Goal: Entertainment & Leisure: Consume media (video, audio)

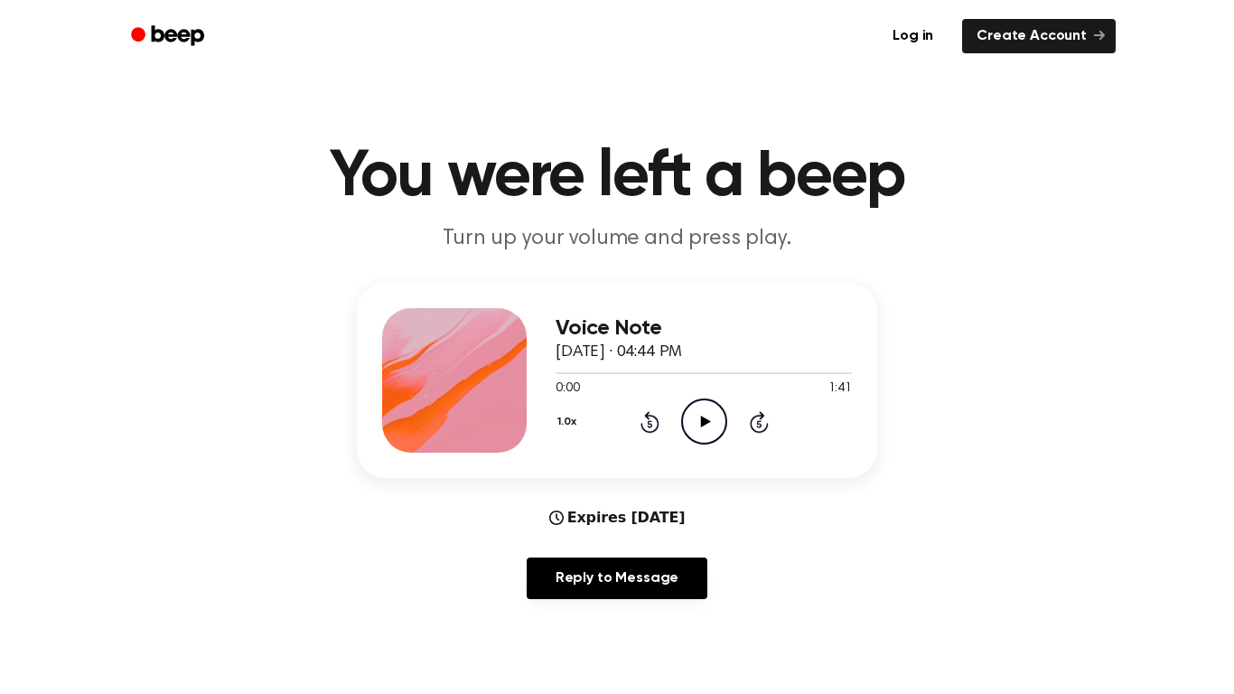
click at [699, 422] on icon "Play Audio" at bounding box center [704, 421] width 46 height 46
click at [705, 434] on icon "Pause Audio" at bounding box center [704, 421] width 46 height 46
click at [784, 433] on div "1.0x Rewind 5 seconds Play Audio Skip 5 seconds" at bounding box center [703, 421] width 296 height 46
click at [787, 436] on div "1.0x Rewind 5 seconds Play Audio Skip 5 seconds" at bounding box center [703, 421] width 296 height 46
click at [760, 424] on icon at bounding box center [758, 423] width 5 height 7
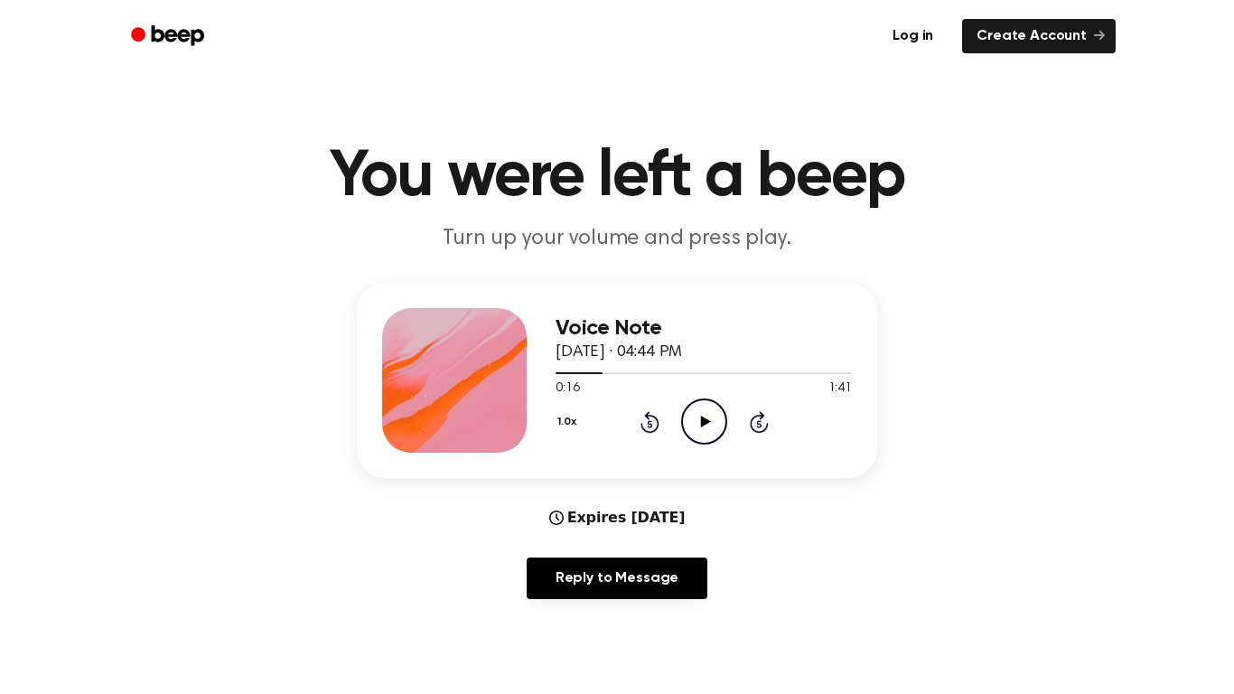
click at [757, 423] on icon at bounding box center [758, 423] width 5 height 7
click at [760, 416] on icon at bounding box center [759, 422] width 19 height 22
click at [760, 424] on icon at bounding box center [758, 423] width 5 height 7
click at [760, 421] on icon at bounding box center [758, 423] width 5 height 7
click at [705, 435] on icon "Play Audio" at bounding box center [704, 421] width 46 height 46
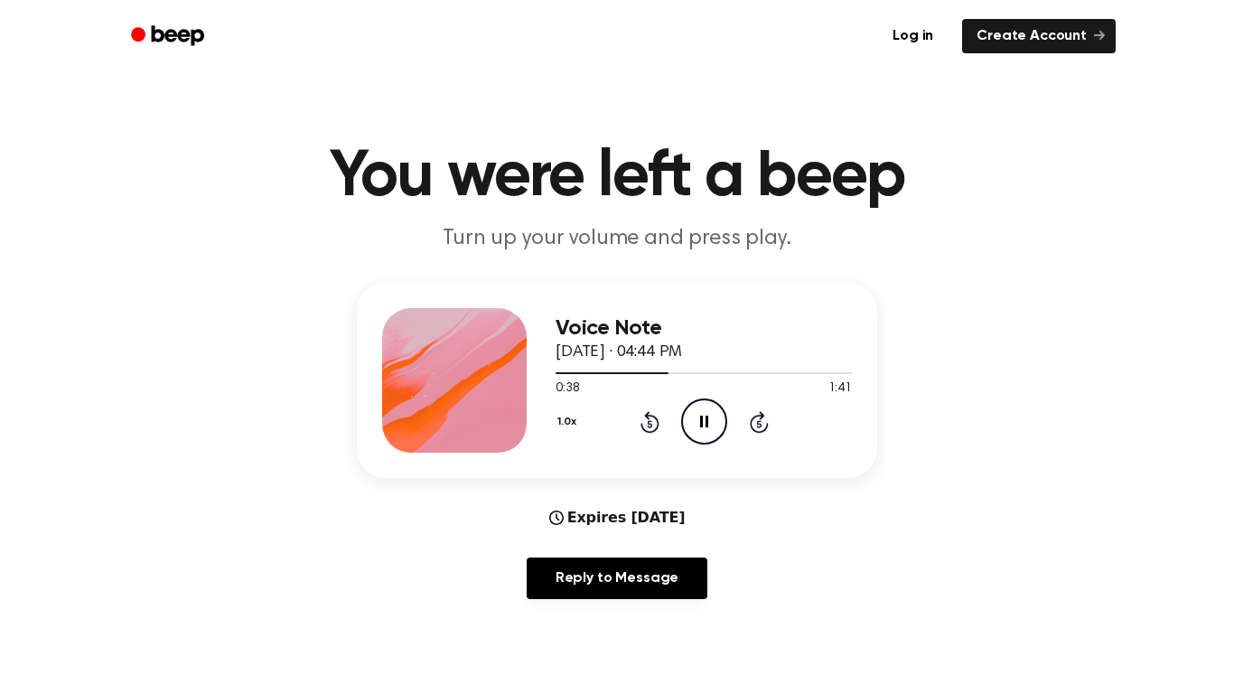
click at [710, 425] on icon "Pause Audio" at bounding box center [704, 421] width 46 height 46
click at [649, 424] on icon at bounding box center [649, 423] width 5 height 7
click at [649, 447] on div "Voice Note [DATE] · 04:44 PM 0:33 1:41 Your browser does not support the [objec…" at bounding box center [703, 380] width 296 height 145
click at [648, 434] on div "1.0x Rewind 5 seconds Play Audio Skip 5 seconds" at bounding box center [703, 421] width 296 height 46
click at [646, 432] on icon at bounding box center [649, 422] width 19 height 22
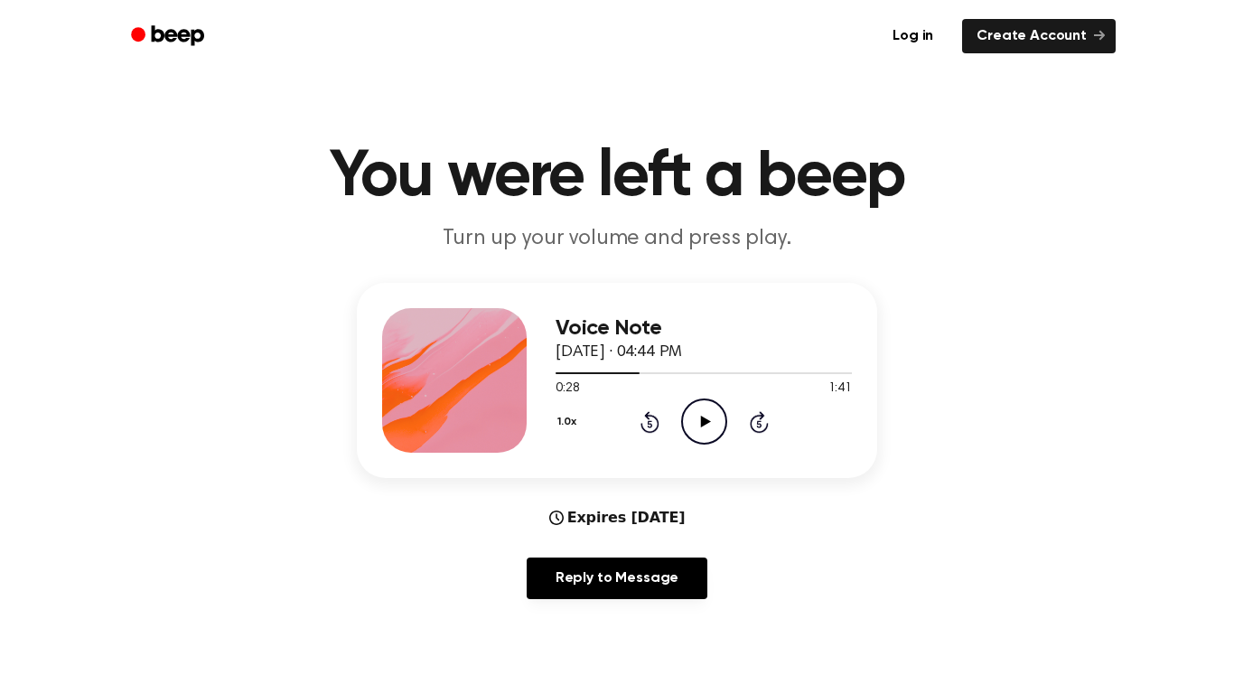
click at [649, 425] on icon "Rewind 5 seconds" at bounding box center [649, 421] width 20 height 23
click at [641, 434] on div "1.0x Rewind 5 seconds Play Audio Skip 5 seconds" at bounding box center [703, 421] width 296 height 46
click at [649, 424] on icon at bounding box center [649, 423] width 5 height 7
click at [649, 425] on icon "Rewind 5 seconds" at bounding box center [649, 421] width 20 height 23
click at [652, 434] on div "1.0x Rewind 5 seconds Play Audio Skip 5 seconds" at bounding box center [703, 421] width 296 height 46
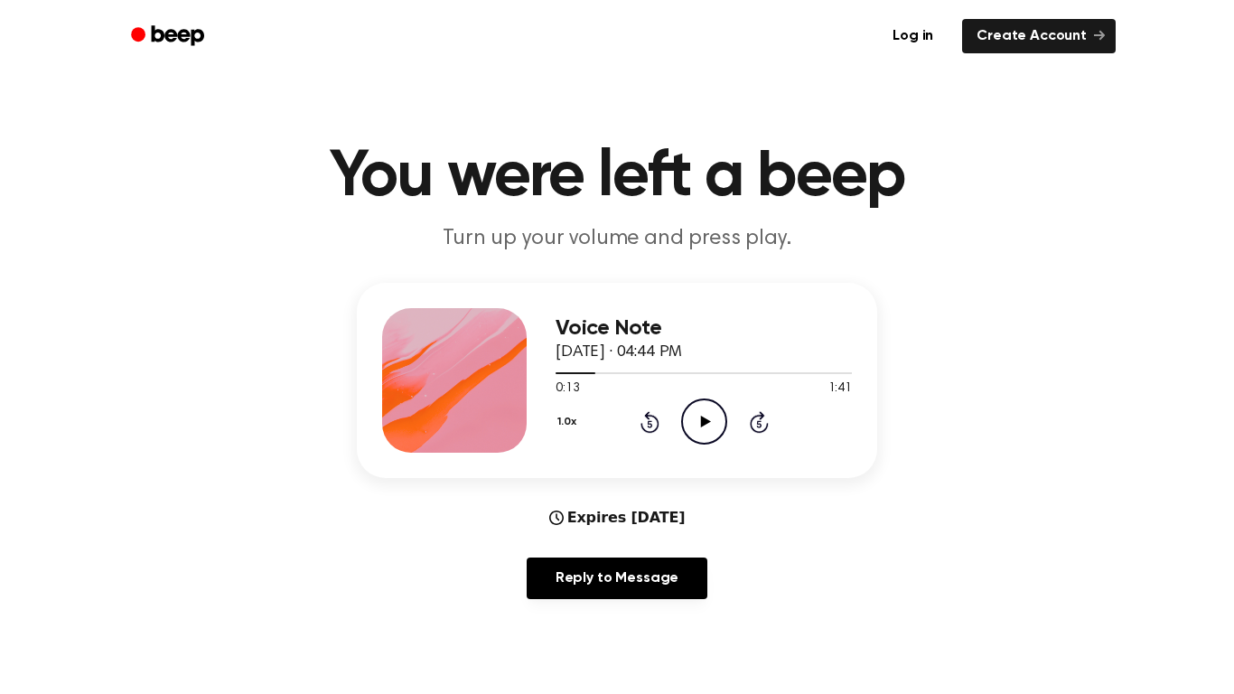
click at [652, 434] on div "1.0x Rewind 5 seconds Play Audio Skip 5 seconds" at bounding box center [703, 421] width 296 height 46
click at [649, 425] on icon "Rewind 5 seconds" at bounding box center [649, 421] width 20 height 23
click at [658, 427] on icon "Rewind 5 seconds" at bounding box center [649, 421] width 20 height 23
click at [703, 421] on icon at bounding box center [705, 421] width 10 height 12
click at [716, 433] on icon "Pause Audio" at bounding box center [704, 421] width 46 height 46
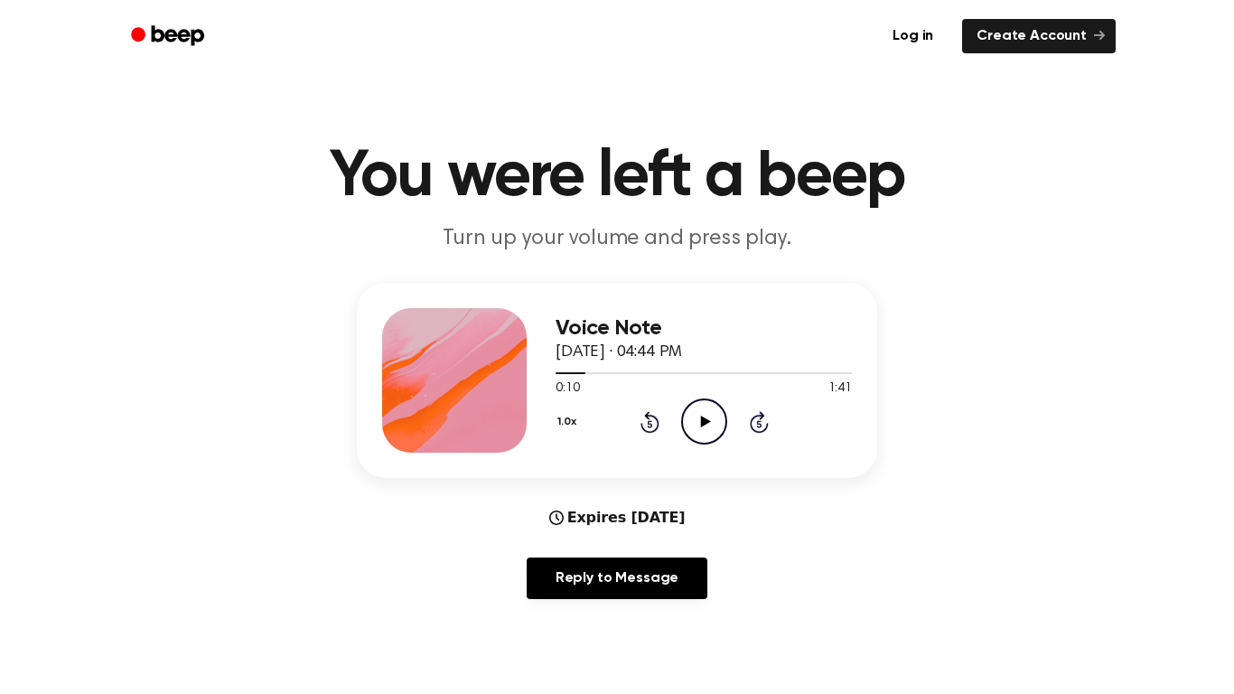
click at [703, 440] on icon "Play Audio" at bounding box center [704, 421] width 46 height 46
click at [717, 423] on icon "Pause Audio" at bounding box center [704, 421] width 46 height 46
click at [694, 422] on icon "Play Audio" at bounding box center [704, 421] width 46 height 46
click at [699, 421] on icon "Pause Audio" at bounding box center [704, 421] width 46 height 46
click at [722, 416] on icon "Play Audio" at bounding box center [704, 421] width 46 height 46
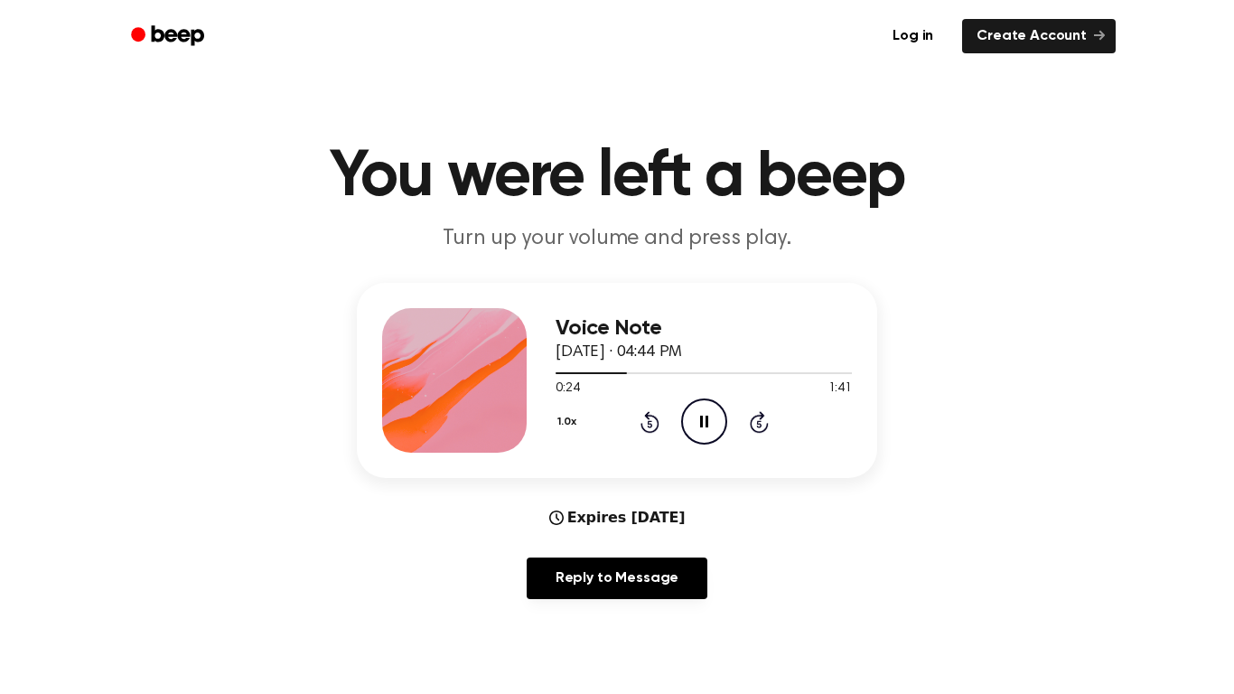
click at [650, 418] on icon "Rewind 5 seconds" at bounding box center [649, 421] width 20 height 23
click at [649, 424] on icon at bounding box center [649, 423] width 5 height 7
click at [640, 426] on icon at bounding box center [649, 422] width 19 height 22
click at [649, 424] on icon at bounding box center [649, 423] width 5 height 7
click at [649, 425] on icon "Rewind 5 seconds" at bounding box center [649, 421] width 20 height 23
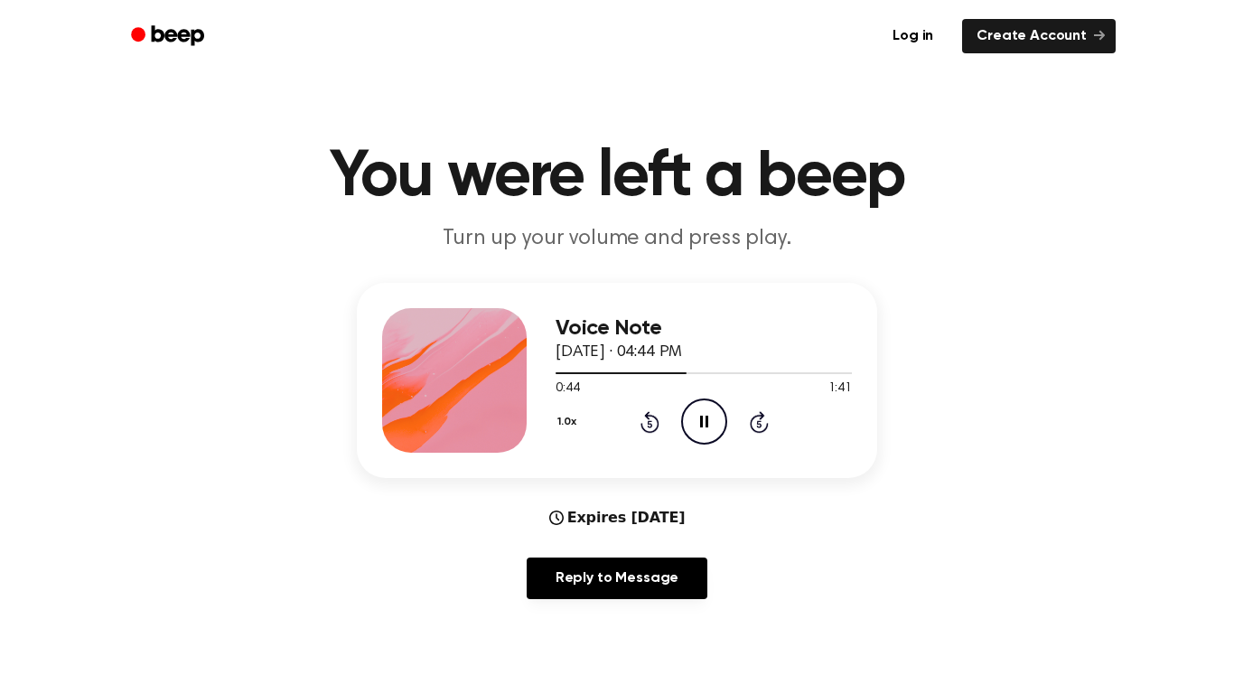
click at [649, 424] on icon at bounding box center [649, 423] width 5 height 7
click at [659, 430] on div "1.0x Rewind 5 seconds Pause Audio Skip 5 seconds" at bounding box center [703, 421] width 296 height 46
click at [649, 424] on icon at bounding box center [649, 423] width 5 height 7
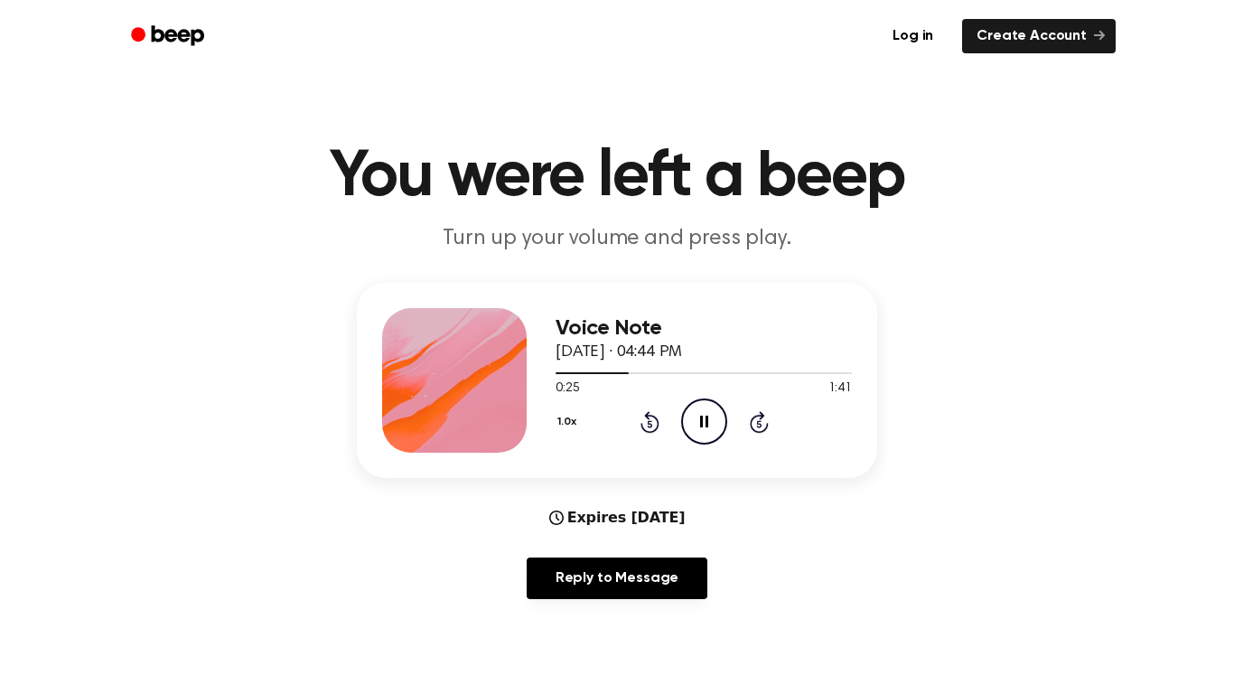
click at [646, 431] on icon at bounding box center [649, 422] width 19 height 22
click at [653, 433] on icon at bounding box center [649, 422] width 19 height 22
click at [672, 423] on div "1.0x Rewind 5 seconds Pause Audio Skip 5 seconds" at bounding box center [703, 421] width 296 height 46
click at [649, 424] on icon at bounding box center [649, 423] width 5 height 7
click at [656, 415] on icon "Rewind 5 seconds" at bounding box center [649, 421] width 20 height 23
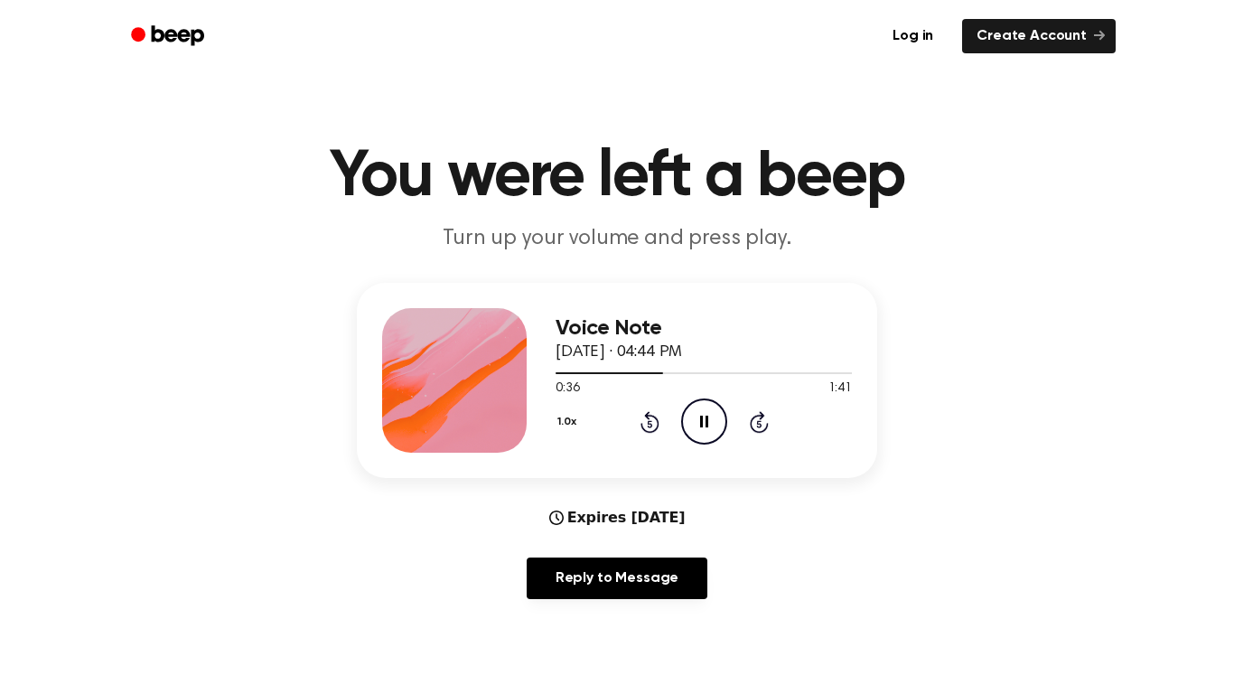
click at [654, 414] on icon "Rewind 5 seconds" at bounding box center [649, 421] width 20 height 23
click at [716, 427] on icon "Pause Audio" at bounding box center [704, 421] width 46 height 46
click at [733, 440] on div "1.0x Rewind 5 seconds Play Audio Skip 5 seconds" at bounding box center [703, 421] width 296 height 46
click at [708, 418] on icon "Play Audio" at bounding box center [704, 421] width 46 height 46
click at [701, 422] on icon at bounding box center [704, 421] width 8 height 12
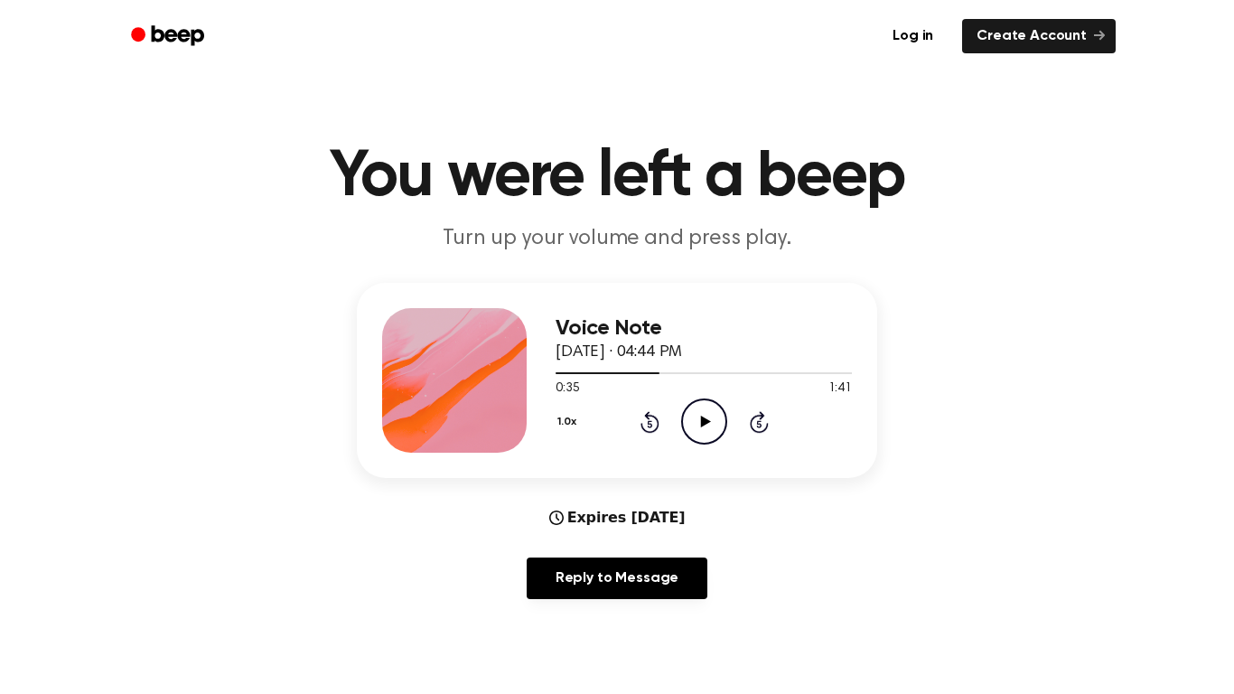
click at [695, 422] on icon "Play Audio" at bounding box center [704, 421] width 46 height 46
click at [715, 427] on icon "Pause Audio" at bounding box center [704, 421] width 46 height 46
click at [721, 401] on icon "Play Audio" at bounding box center [704, 421] width 46 height 46
click at [716, 430] on icon "Pause Audio" at bounding box center [704, 421] width 46 height 46
click at [723, 400] on icon "Play Audio" at bounding box center [704, 421] width 46 height 46
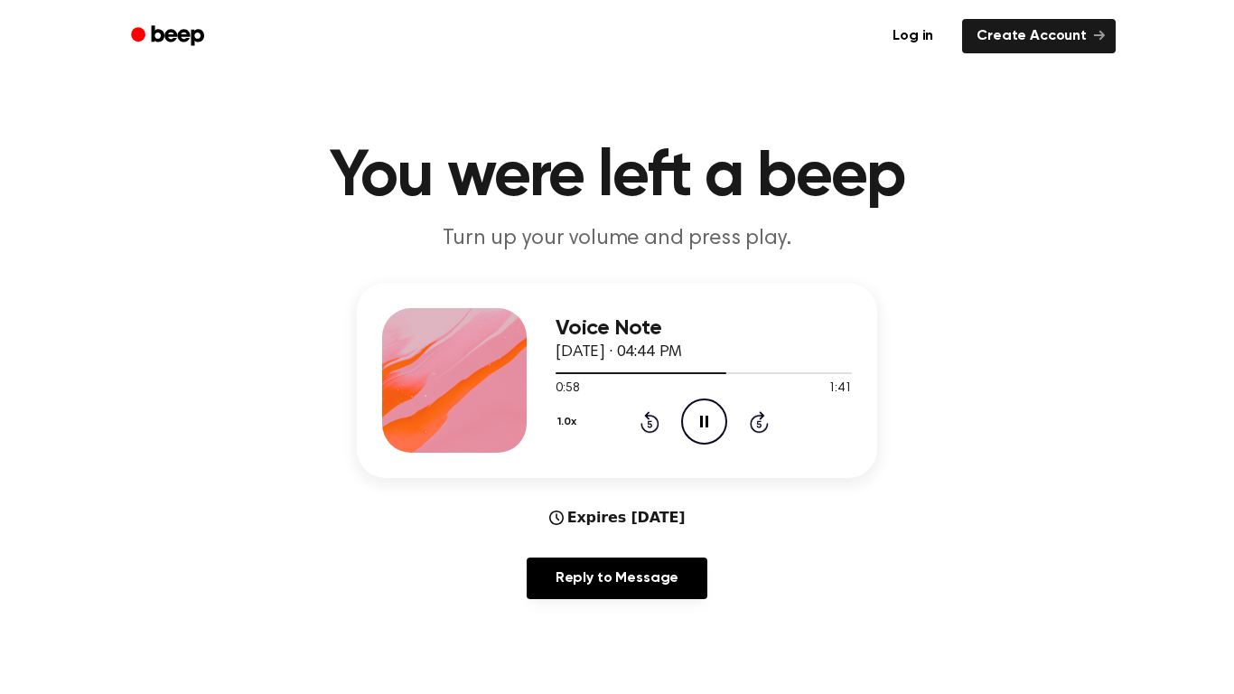
click at [740, 451] on div "Voice Note [DATE] · 04:44 PM 0:58 1:41 Your browser does not support the [objec…" at bounding box center [703, 380] width 296 height 145
click at [645, 414] on icon at bounding box center [649, 422] width 19 height 22
click at [649, 431] on icon at bounding box center [649, 422] width 19 height 22
click at [647, 422] on icon "Rewind 5 seconds" at bounding box center [649, 421] width 20 height 23
click at [658, 428] on icon "Rewind 5 seconds" at bounding box center [649, 421] width 20 height 23
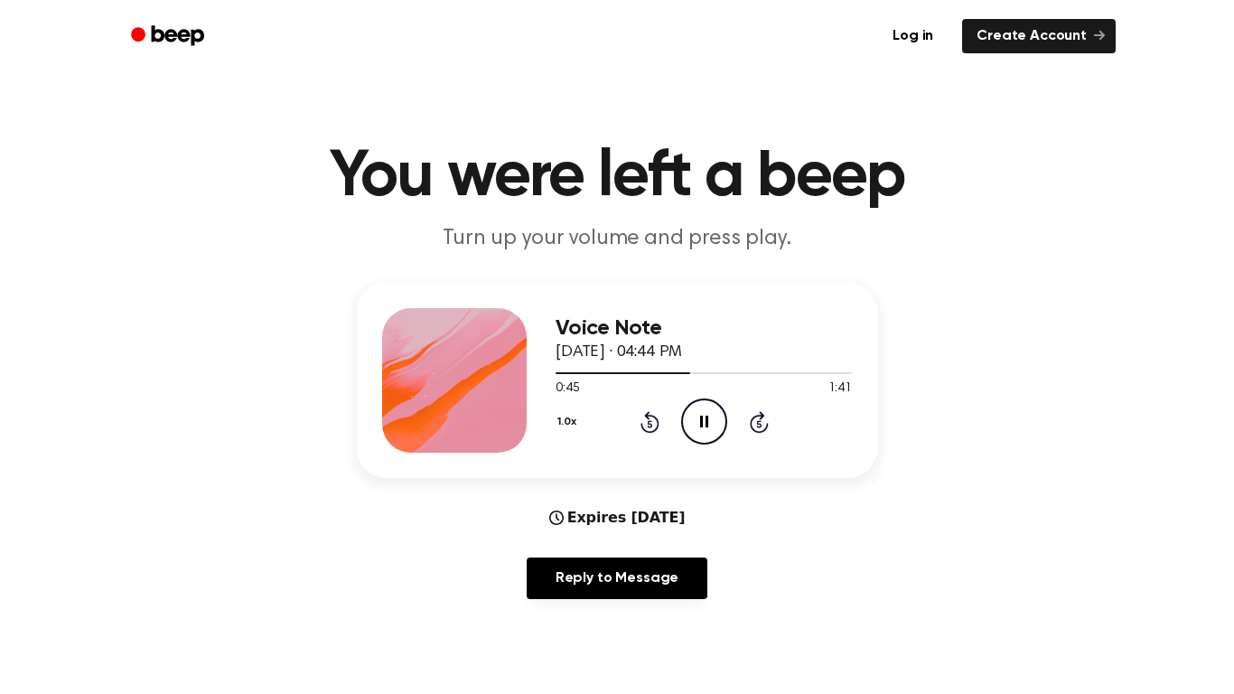
click at [641, 420] on icon "Rewind 5 seconds" at bounding box center [649, 421] width 20 height 23
click at [723, 445] on div "Voice Note [DATE] · 04:44 PM 0:59 1:41 Your browser does not support the [objec…" at bounding box center [703, 380] width 296 height 145
click at [707, 421] on icon at bounding box center [704, 421] width 8 height 12
click at [723, 417] on icon "Play Audio" at bounding box center [704, 421] width 46 height 46
click at [709, 440] on icon "Play Audio" at bounding box center [704, 421] width 46 height 46
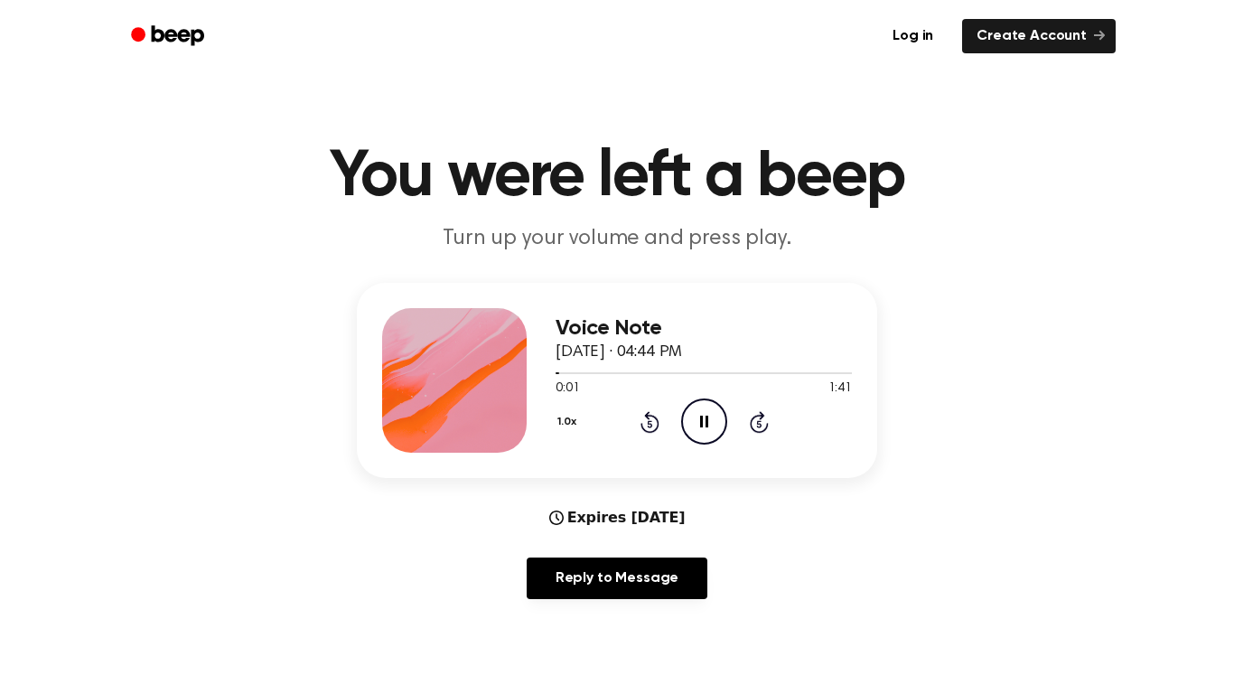
click at [764, 427] on icon "Skip 5 seconds" at bounding box center [759, 421] width 20 height 23
click at [759, 424] on icon at bounding box center [758, 423] width 5 height 7
click at [751, 427] on icon at bounding box center [759, 422] width 19 height 22
click at [759, 425] on icon "Skip 5 seconds" at bounding box center [759, 421] width 20 height 23
click at [757, 431] on icon at bounding box center [759, 422] width 19 height 22
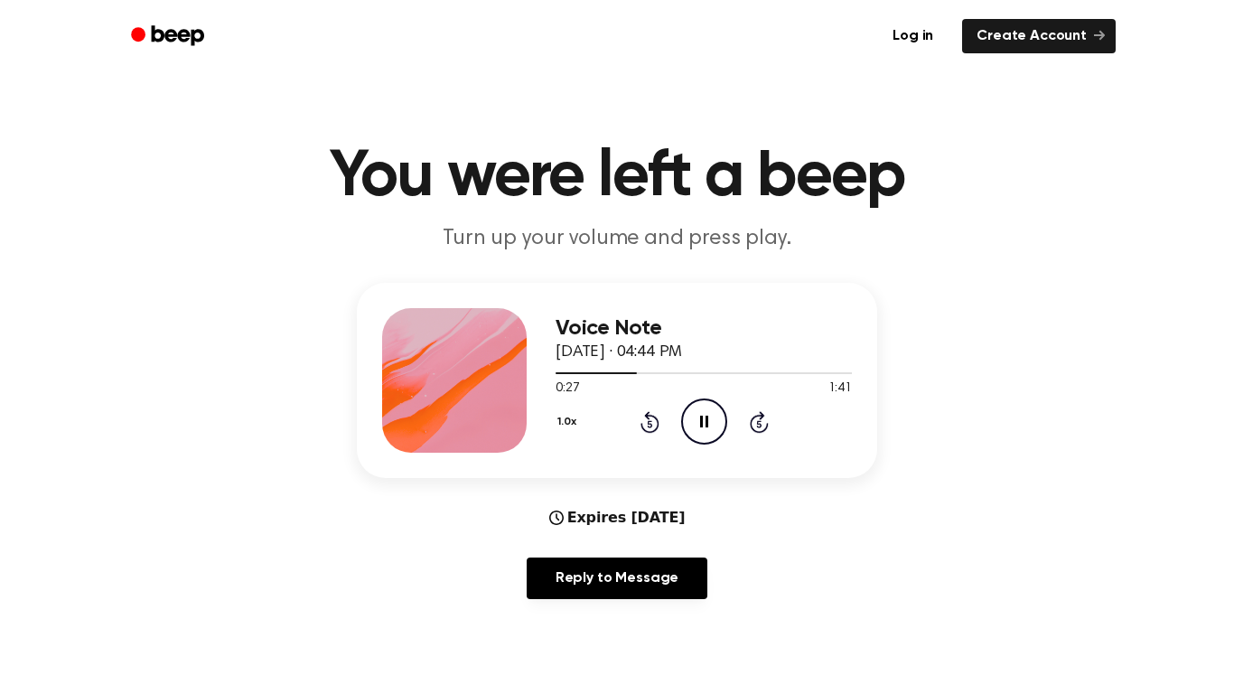
click at [759, 424] on icon at bounding box center [758, 423] width 5 height 7
click at [763, 414] on icon "Skip 5 seconds" at bounding box center [759, 421] width 20 height 23
click at [765, 419] on icon "Skip 5 seconds" at bounding box center [759, 421] width 20 height 23
click at [766, 420] on icon "Skip 5 seconds" at bounding box center [759, 421] width 20 height 23
click at [649, 424] on icon at bounding box center [649, 423] width 5 height 7
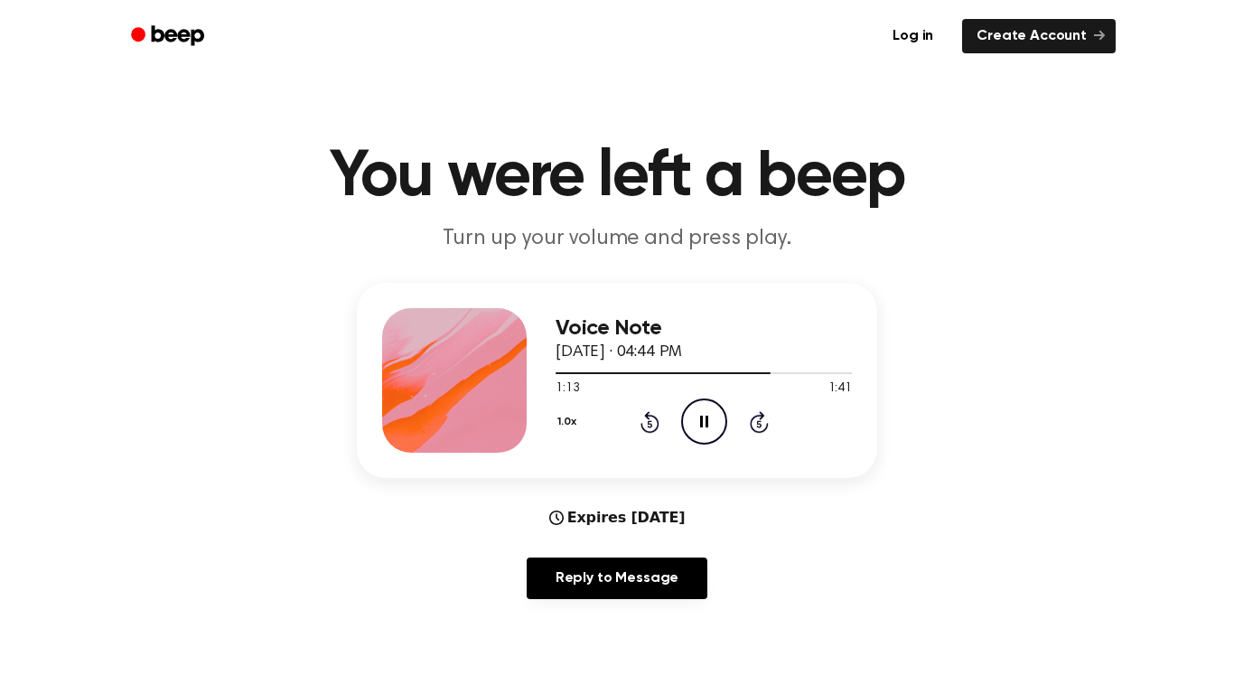
click at [649, 424] on icon at bounding box center [649, 423] width 5 height 7
click at [676, 430] on div "1.0x Rewind 5 seconds Pause Audio Skip 5 seconds" at bounding box center [703, 421] width 296 height 46
click at [695, 414] on icon "Pause Audio" at bounding box center [704, 421] width 46 height 46
click at [655, 414] on icon "Rewind 5 seconds" at bounding box center [649, 421] width 20 height 23
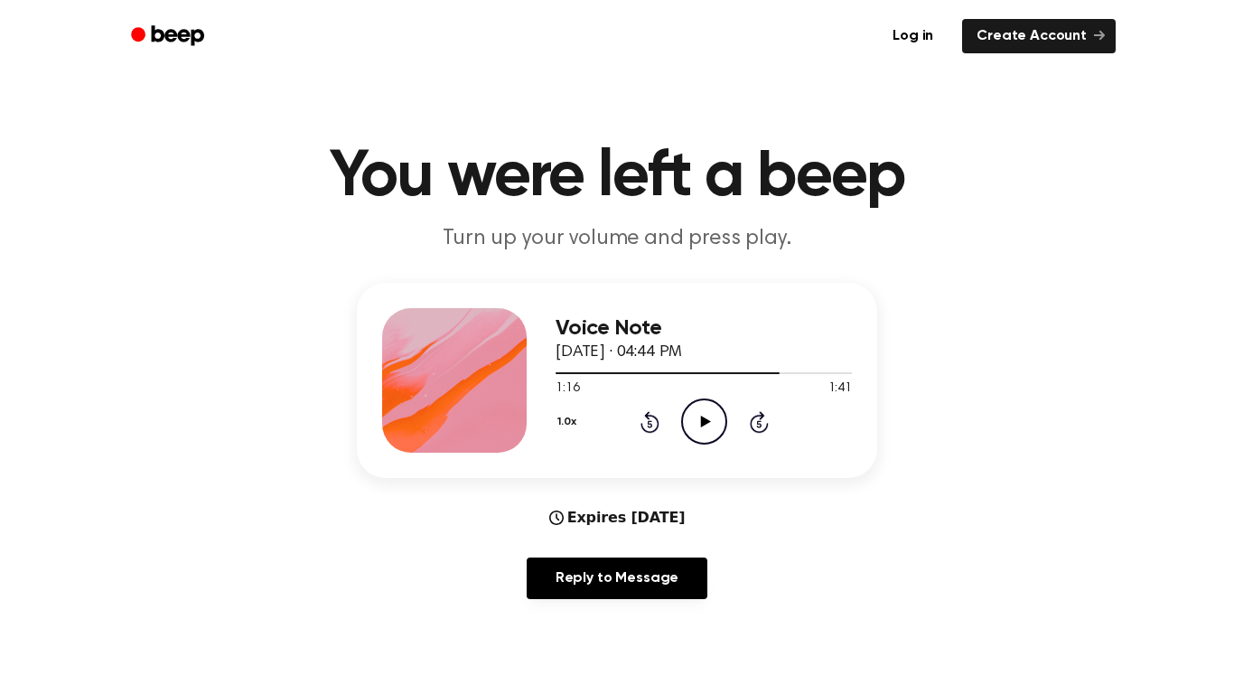
click at [658, 422] on icon at bounding box center [649, 422] width 19 height 22
click at [656, 424] on icon "Rewind 5 seconds" at bounding box center [649, 421] width 20 height 23
click at [649, 424] on icon at bounding box center [649, 423] width 5 height 7
click at [695, 426] on icon "Play Audio" at bounding box center [704, 421] width 46 height 46
click at [758, 433] on icon at bounding box center [759, 422] width 19 height 22
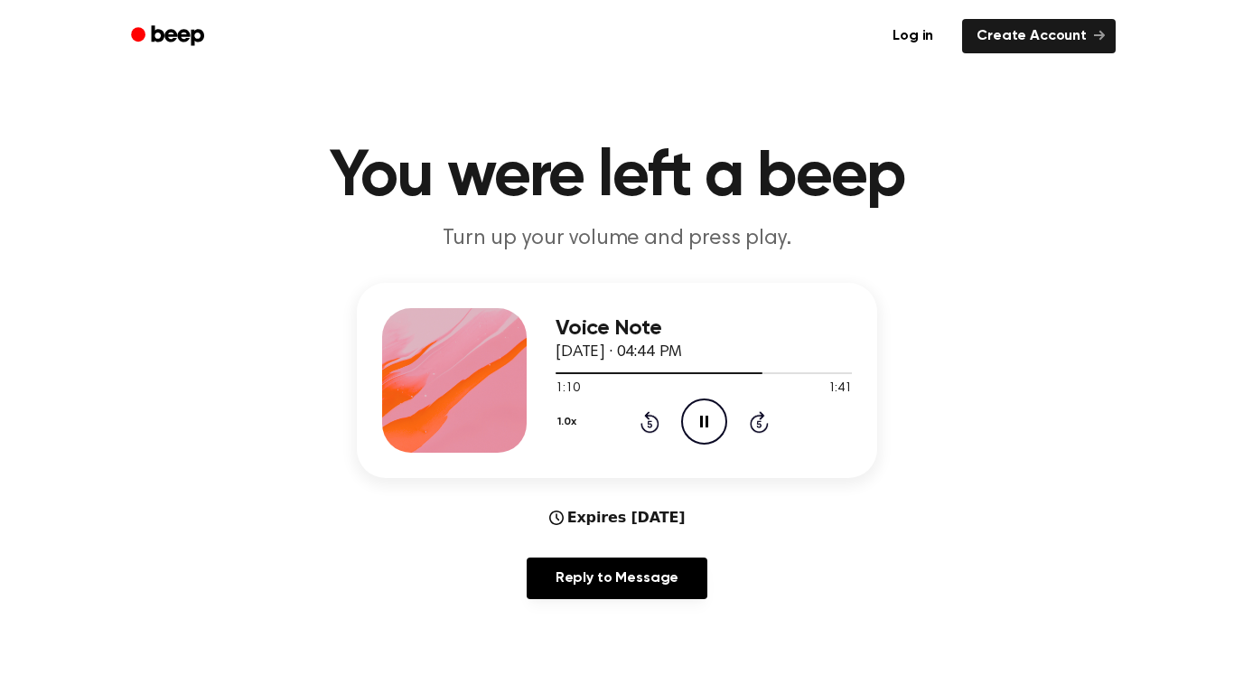
click at [759, 424] on icon at bounding box center [758, 423] width 5 height 7
click at [649, 424] on icon at bounding box center [649, 423] width 5 height 7
